Goal: Information Seeking & Learning: Learn about a topic

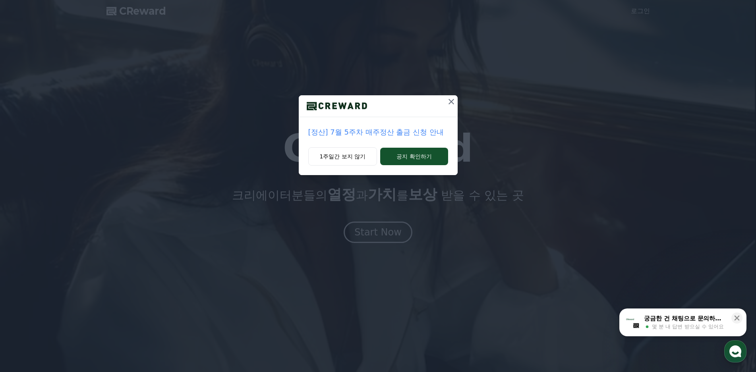
click at [453, 103] on icon at bounding box center [452, 102] width 10 height 10
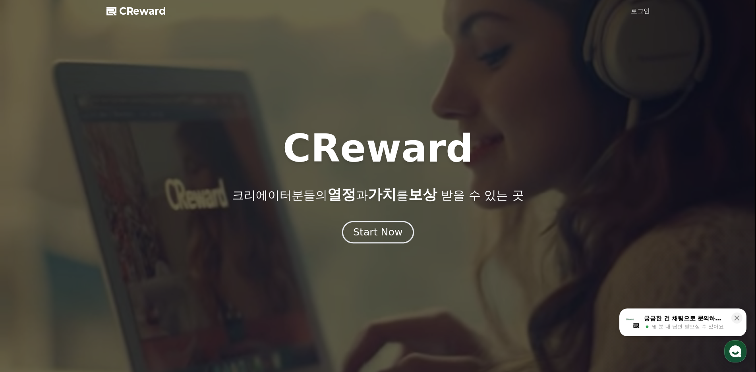
click at [395, 235] on div "Start Now" at bounding box center [377, 233] width 49 height 14
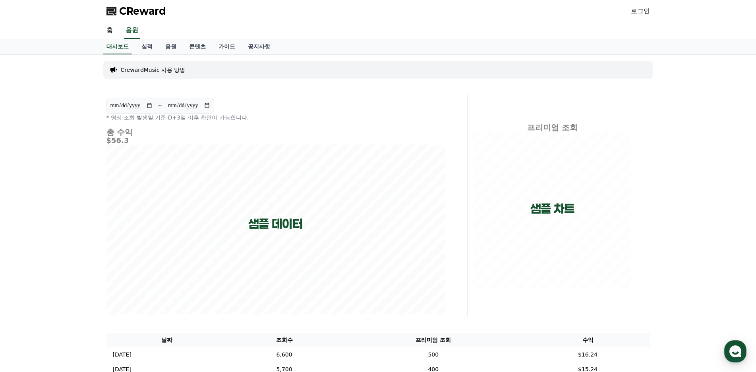
click at [643, 12] on link "로그인" at bounding box center [640, 11] width 19 height 10
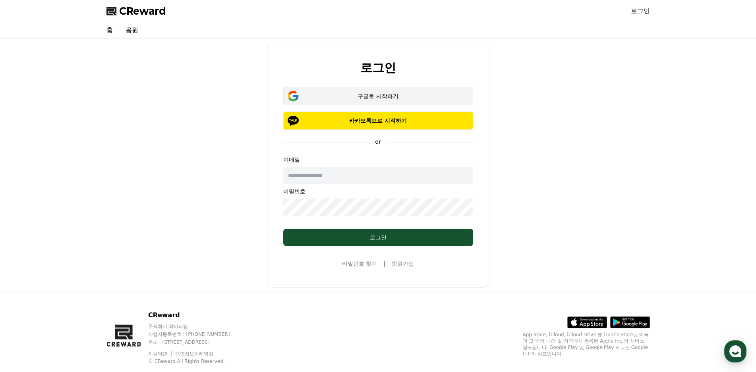
click at [413, 97] on div "구글로 시작하기" at bounding box center [378, 96] width 167 height 8
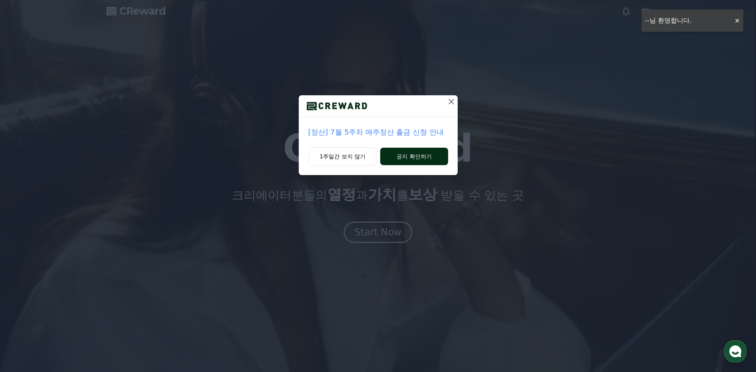
click at [417, 158] on button "공지 확인하기" at bounding box center [414, 156] width 68 height 17
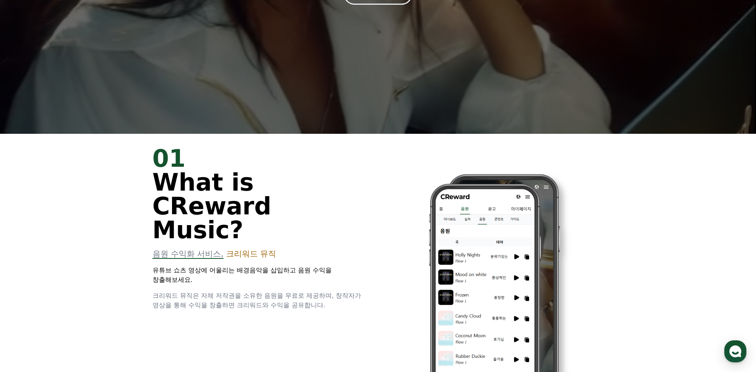
scroll to position [358, 0]
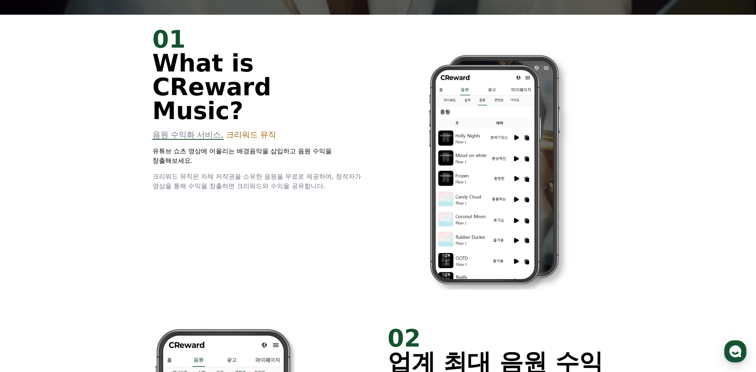
drag, startPoint x: 153, startPoint y: 111, endPoint x: 294, endPoint y: 109, distance: 141.5
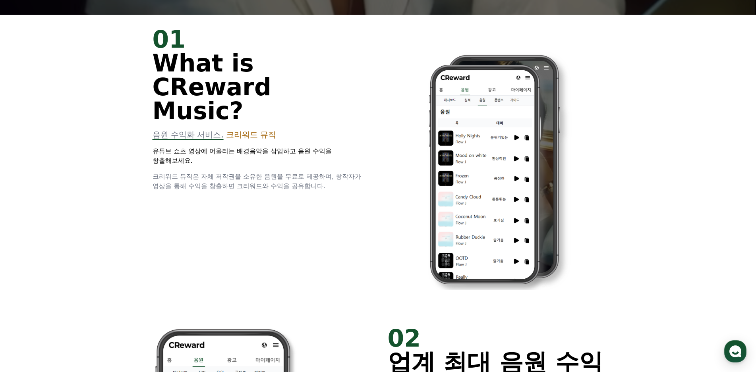
click at [294, 129] on p "음원 수익화 서비스, 크리워드 뮤직" at bounding box center [261, 134] width 216 height 11
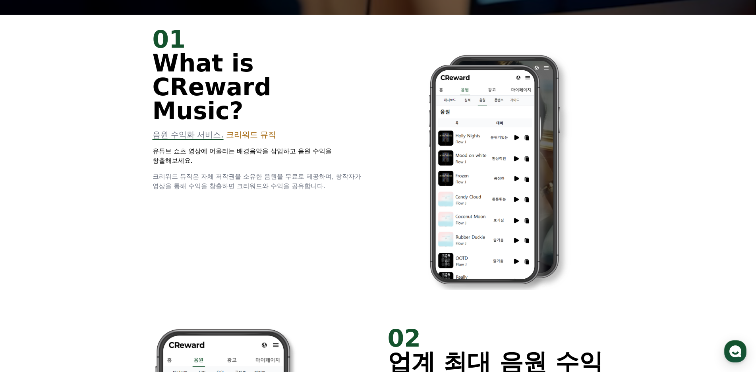
click at [294, 129] on p "음원 수익화 서비스, 크리워드 뮤직" at bounding box center [261, 134] width 216 height 11
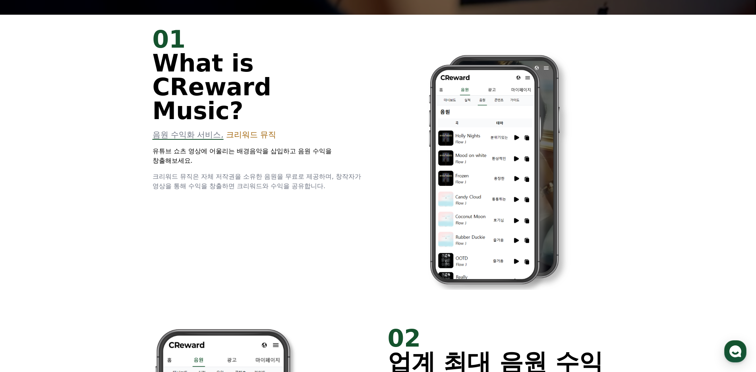
drag, startPoint x: 165, startPoint y: 131, endPoint x: 281, endPoint y: 142, distance: 116.2
click at [281, 142] on div "01 What is CReward Music? 음원 수익화 서비스, 크리워드 뮤직 유튜브 쇼츠 영상에 어울리는 배경음악을 삽입하고 음원 수익을…" at bounding box center [261, 109] width 216 height 164
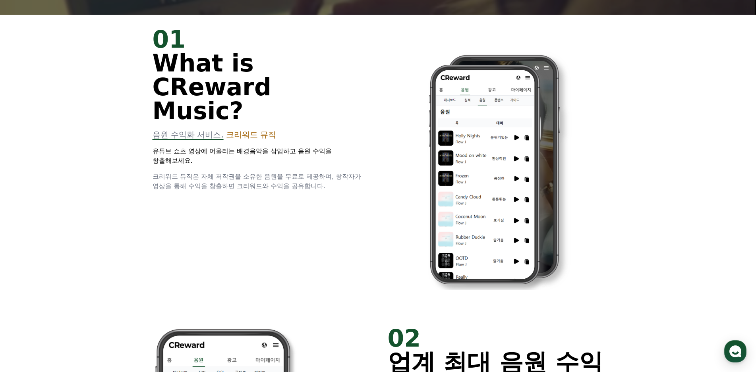
click at [281, 142] on div "01 What is CReward Music? 음원 수익화 서비스, 크리워드 뮤직 유튜브 쇼츠 영상에 어울리는 배경음악을 삽입하고 음원 수익을…" at bounding box center [261, 109] width 216 height 164
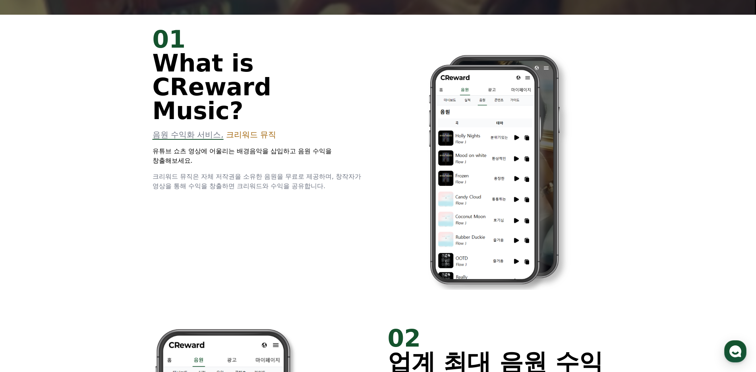
drag, startPoint x: 281, startPoint y: 136, endPoint x: 318, endPoint y: 176, distance: 54.9
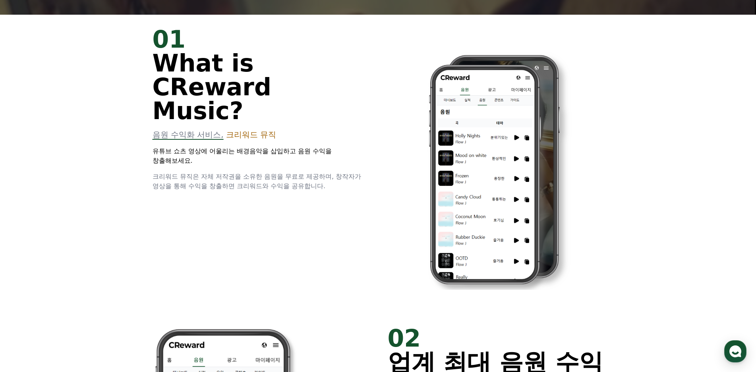
click at [318, 176] on div "01 What is CReward Music? 음원 수익화 서비스, 크리워드 뮤직 유튜브 쇼츠 영상에 어울리는 배경음악을 삽입하고 음원 수익을…" at bounding box center [378, 164] width 477 height 299
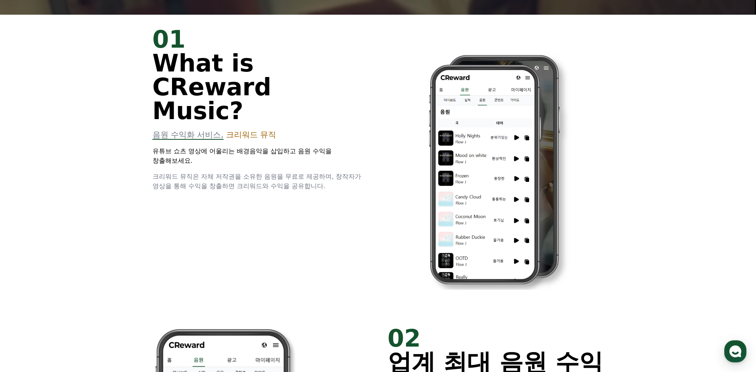
click at [318, 176] on div "01 What is CReward Music? 음원 수익화 서비스, 크리워드 뮤직 유튜브 쇼츠 영상에 어울리는 배경음악을 삽입하고 음원 수익을…" at bounding box center [378, 164] width 477 height 299
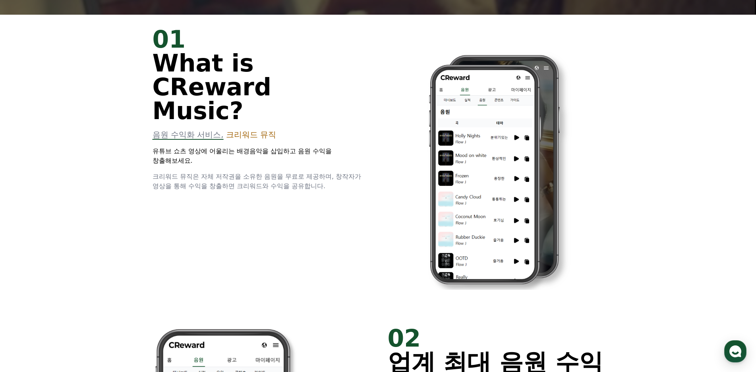
drag, startPoint x: 366, startPoint y: 171, endPoint x: 147, endPoint y: 151, distance: 220.3
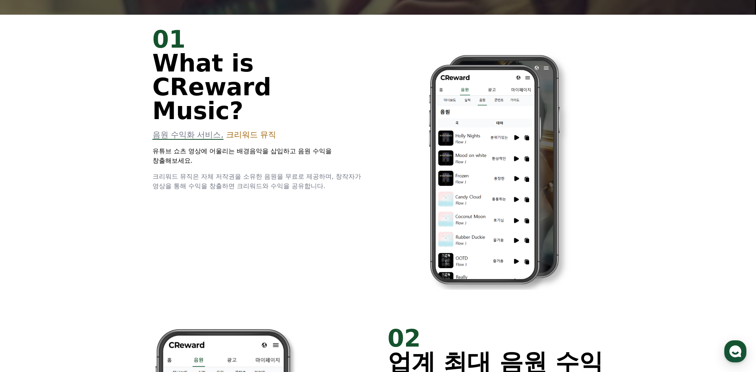
click at [147, 151] on div "01 What is CReward Music? 음원 수익화 서비스, 크리워드 뮤직 유튜브 쇼츠 영상에 어울리는 배경음악을 삽입하고 음원 수익을…" at bounding box center [378, 164] width 477 height 299
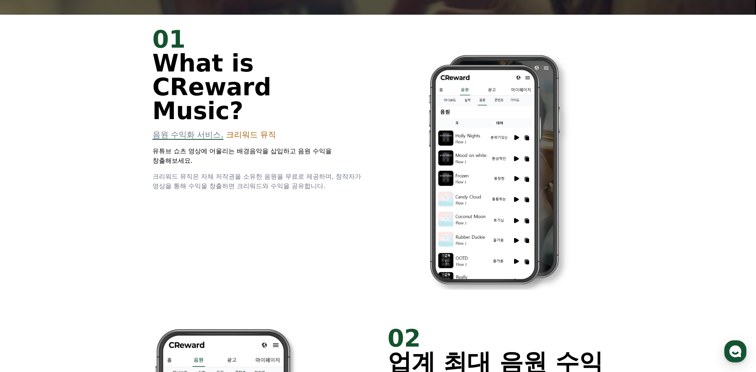
click at [242, 147] on p "유튜브 쇼츠 영상에 어울리는 배경음악을 삽입하고 음원 수익을 창출해보세요." at bounding box center [261, 156] width 216 height 19
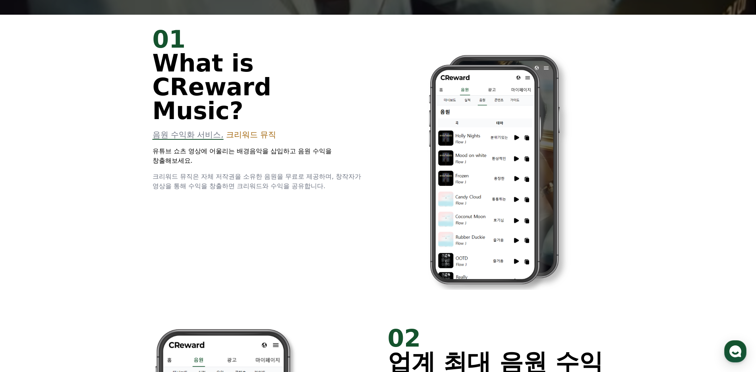
drag, startPoint x: 153, startPoint y: 129, endPoint x: 247, endPoint y: 141, distance: 95.1
click at [247, 147] on p "유튜브 쇼츠 영상에 어울리는 배경음악을 삽입하고 음원 수익을 창출해보세요." at bounding box center [261, 156] width 216 height 19
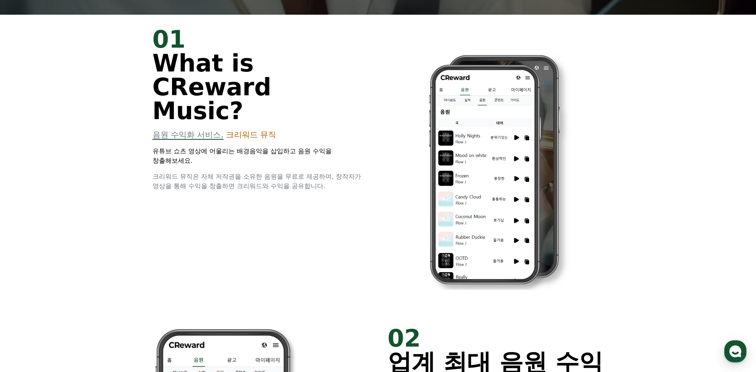
click at [259, 145] on div "01 What is CReward Music? 음원 수익화 서비스, 크리워드 뮤직 유튜브 쇼츠 영상에 어울리는 배경음악을 삽입하고 음원 수익을…" at bounding box center [261, 109] width 216 height 164
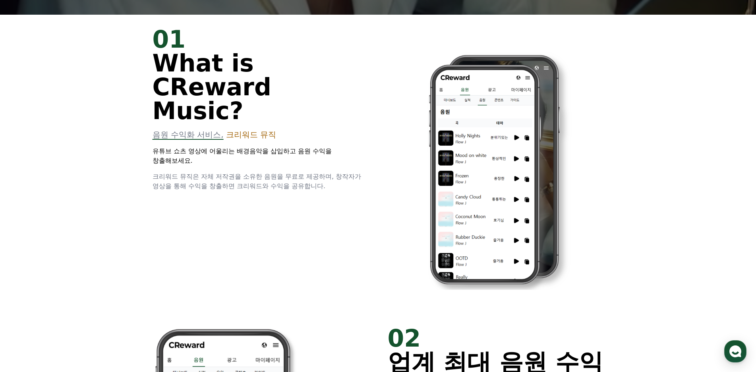
drag, startPoint x: 155, startPoint y: 130, endPoint x: 286, endPoint y: 138, distance: 131.0
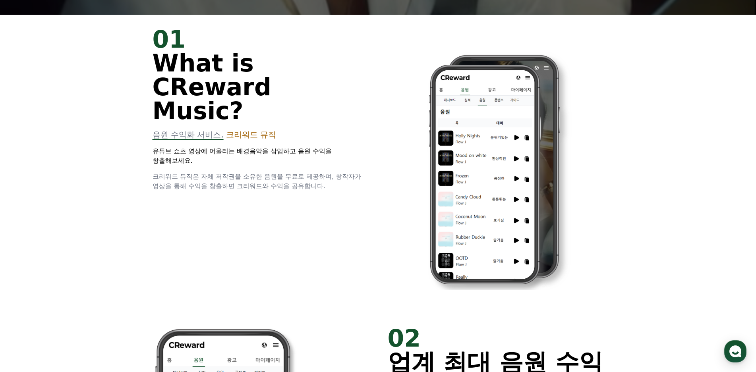
click at [286, 147] on p "유튜브 쇼츠 영상에 어울리는 배경음악을 삽입하고 음원 수익을 창출해보세요." at bounding box center [261, 156] width 216 height 19
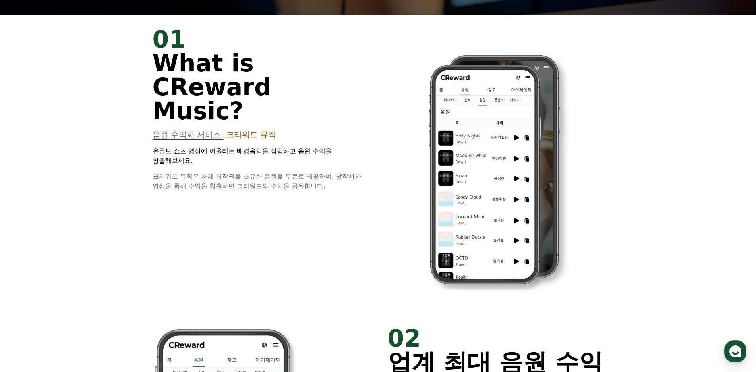
click at [286, 147] on p "유튜브 쇼츠 영상에 어울리는 배경음악을 삽입하고 음원 수익을 창출해보세요." at bounding box center [261, 156] width 216 height 19
drag, startPoint x: 286, startPoint y: 138, endPoint x: 324, endPoint y: 174, distance: 52.8
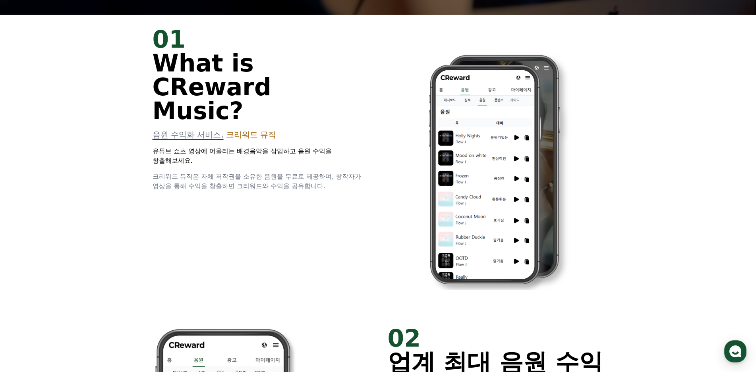
click at [324, 174] on div "01 What is CReward Music? 음원 수익화 서비스, 크리워드 뮤직 유튜브 쇼츠 영상에 어울리는 배경음악을 삽입하고 음원 수익을…" at bounding box center [378, 164] width 477 height 299
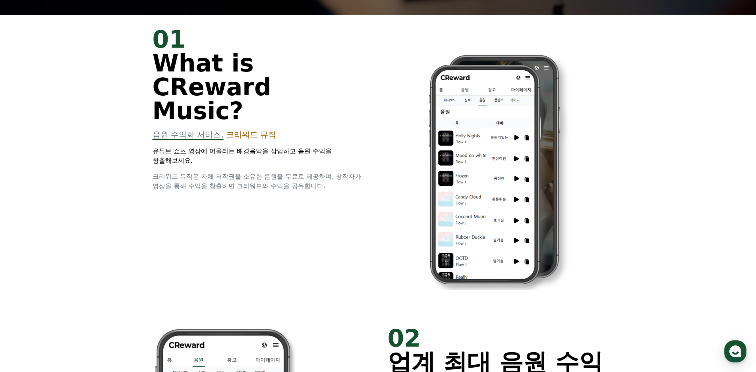
click at [324, 174] on div "01 What is CReward Music? 음원 수익화 서비스, 크리워드 뮤직 유튜브 쇼츠 영상에 어울리는 배경음악을 삽입하고 음원 수익을…" at bounding box center [378, 164] width 477 height 299
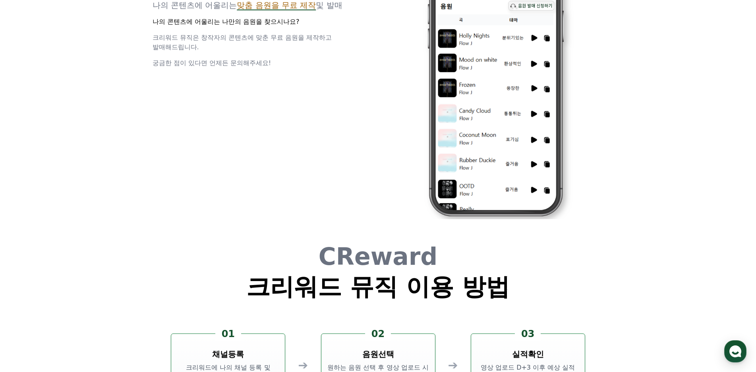
scroll to position [2107, 0]
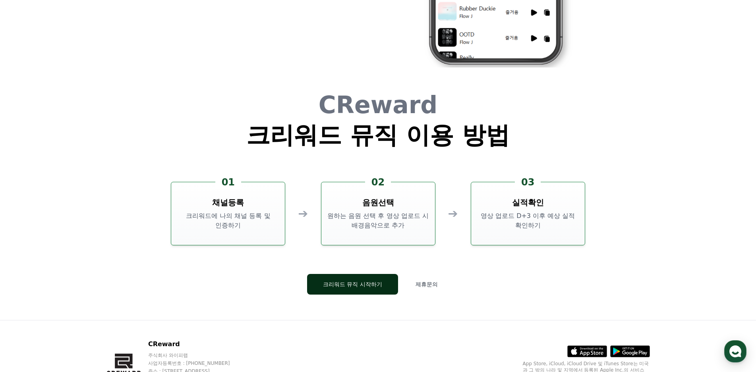
click at [344, 283] on button "크리워드 뮤직 시작하기" at bounding box center [352, 284] width 91 height 21
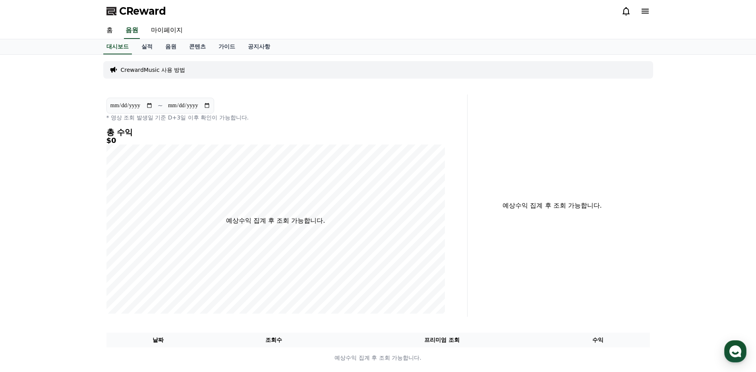
click at [150, 107] on input "**********" at bounding box center [131, 105] width 43 height 9
click at [153, 107] on input "**********" at bounding box center [131, 105] width 43 height 9
type input "**********"
click at [376, 91] on div "**********" at bounding box center [378, 215] width 556 height 320
click at [149, 46] on link "실적" at bounding box center [147, 46] width 24 height 15
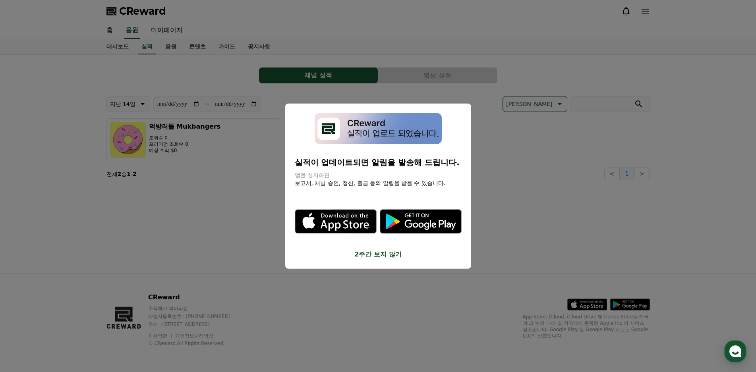
click at [394, 256] on button "2주간 보지 않기" at bounding box center [378, 255] width 167 height 10
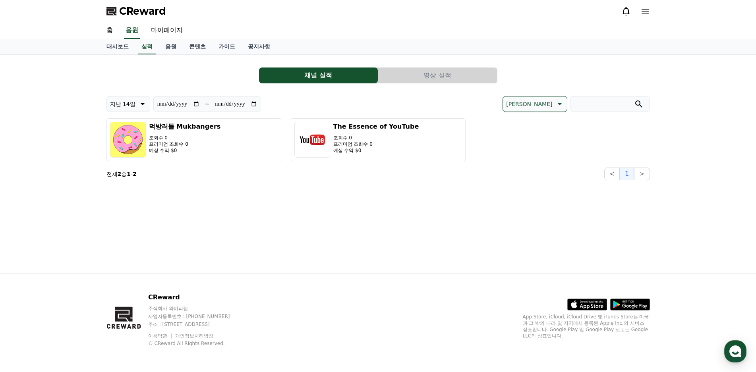
click at [399, 78] on button "영상 실적" at bounding box center [437, 76] width 119 height 16
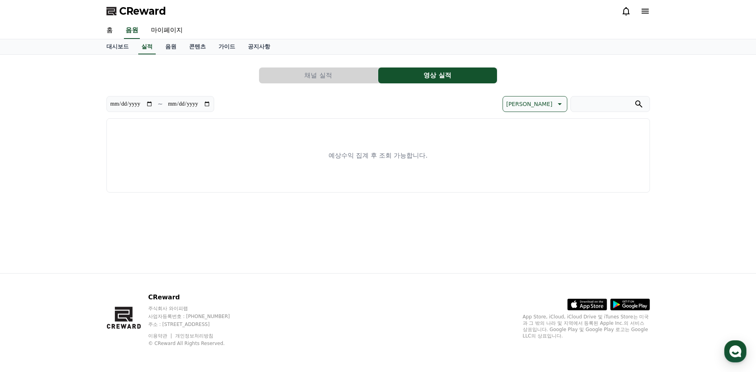
click at [344, 76] on button "채널 실적" at bounding box center [318, 76] width 119 height 16
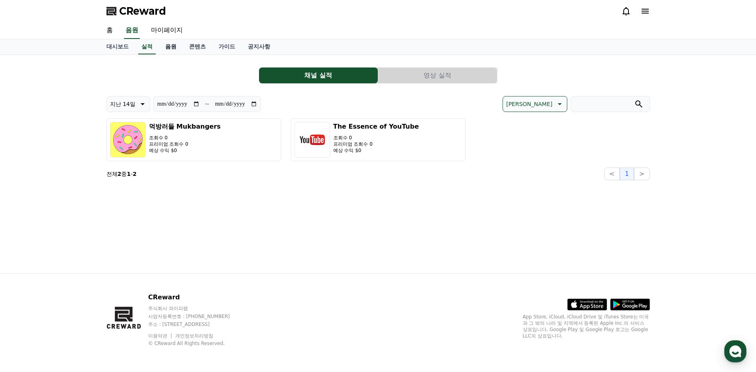
click at [172, 49] on link "음원" at bounding box center [171, 46] width 24 height 15
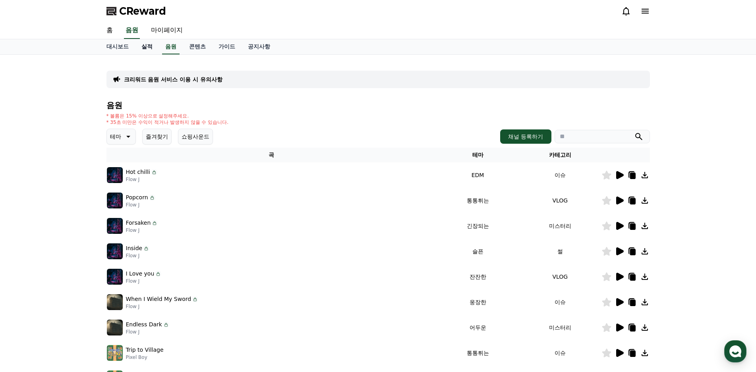
click at [151, 48] on link "실적" at bounding box center [147, 46] width 24 height 15
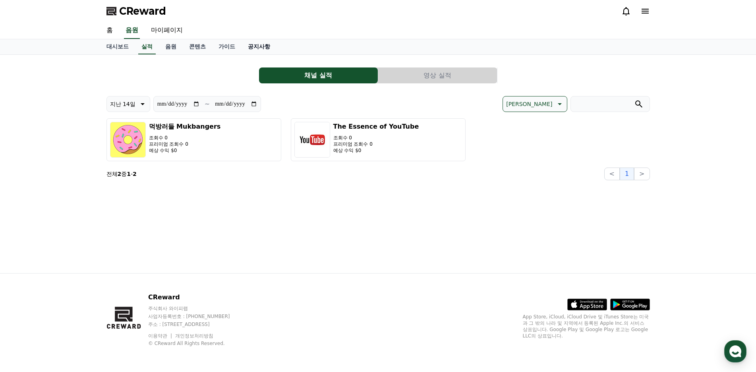
click at [251, 47] on link "공지사항" at bounding box center [259, 46] width 35 height 15
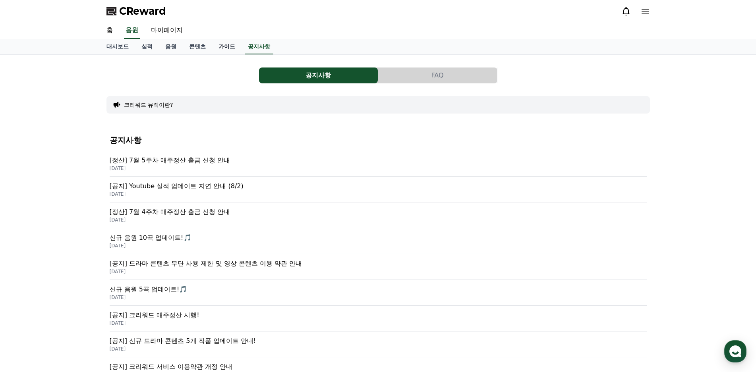
click at [221, 53] on link "가이드" at bounding box center [226, 46] width 29 height 15
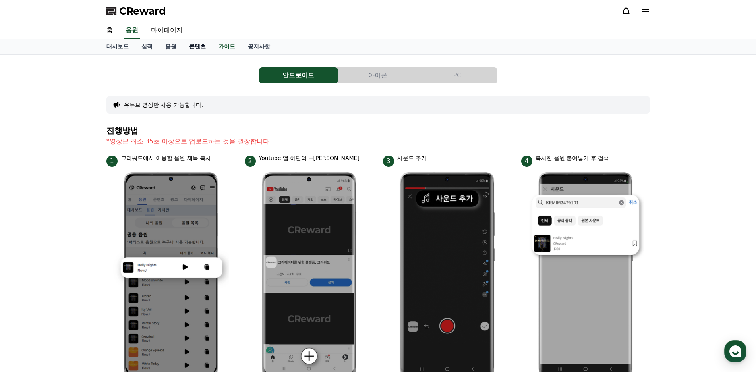
click at [190, 49] on link "콘텐츠" at bounding box center [197, 46] width 29 height 15
